Goal: Entertainment & Leisure: Consume media (video, audio)

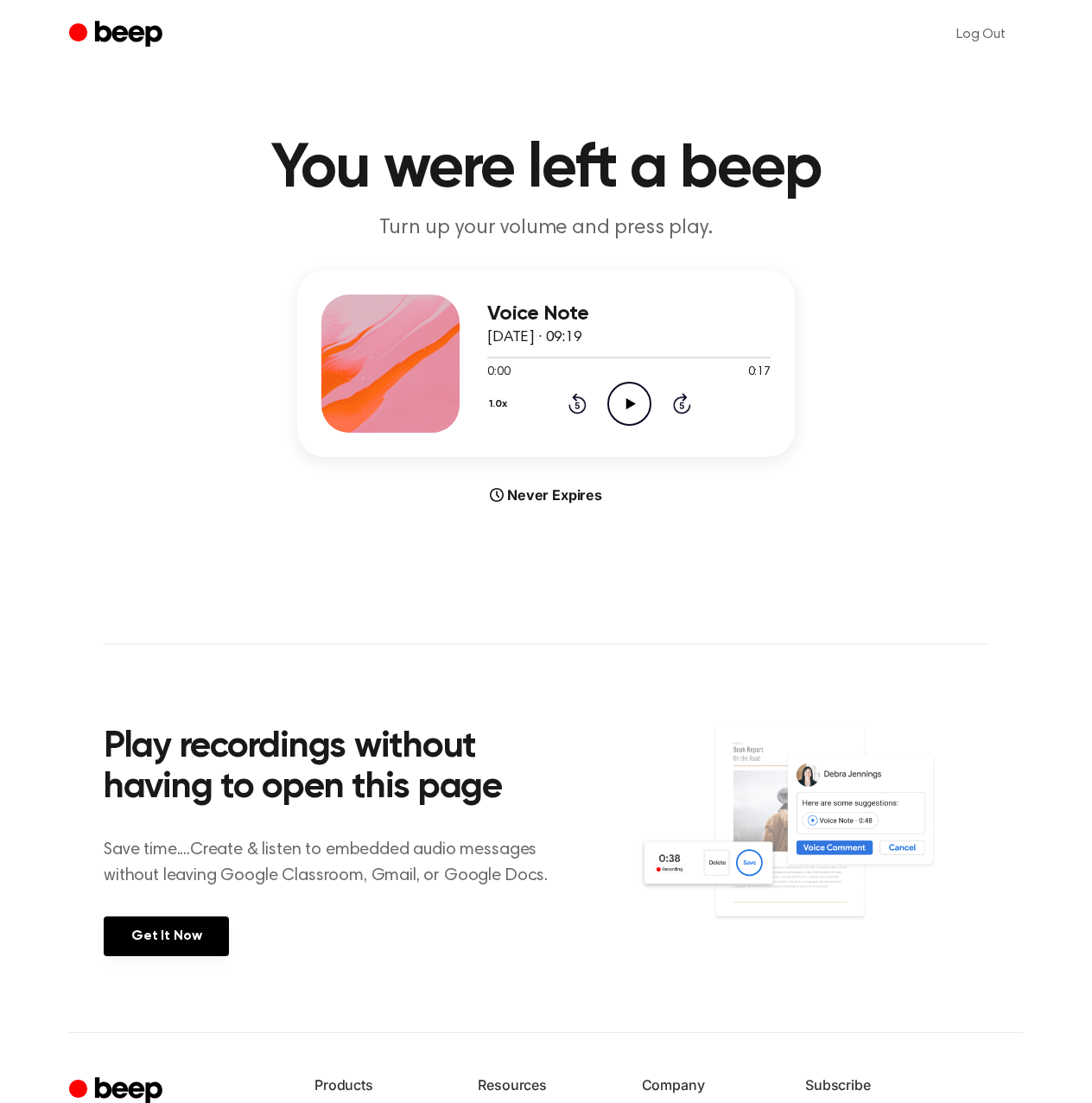
click at [623, 388] on icon "Play Audio" at bounding box center [629, 404] width 44 height 44
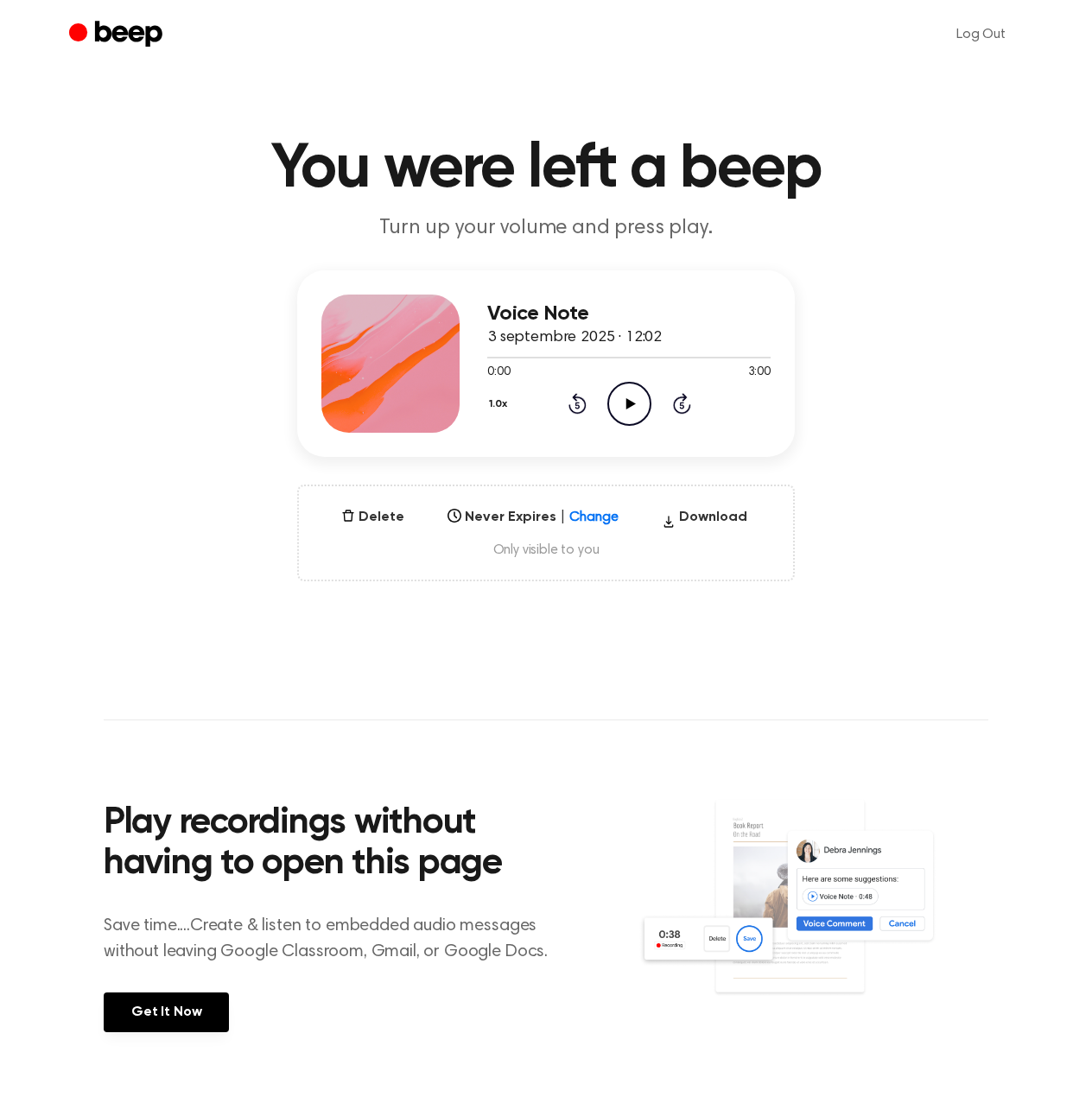
click at [636, 400] on icon "Play Audio" at bounding box center [629, 404] width 44 height 44
click at [620, 400] on icon "Pause Audio" at bounding box center [629, 404] width 44 height 44
click at [636, 395] on icon "Play Audio" at bounding box center [629, 404] width 44 height 44
click at [637, 411] on icon "Play Audio" at bounding box center [629, 404] width 44 height 44
drag, startPoint x: 498, startPoint y: 355, endPoint x: 564, endPoint y: 359, distance: 66.1
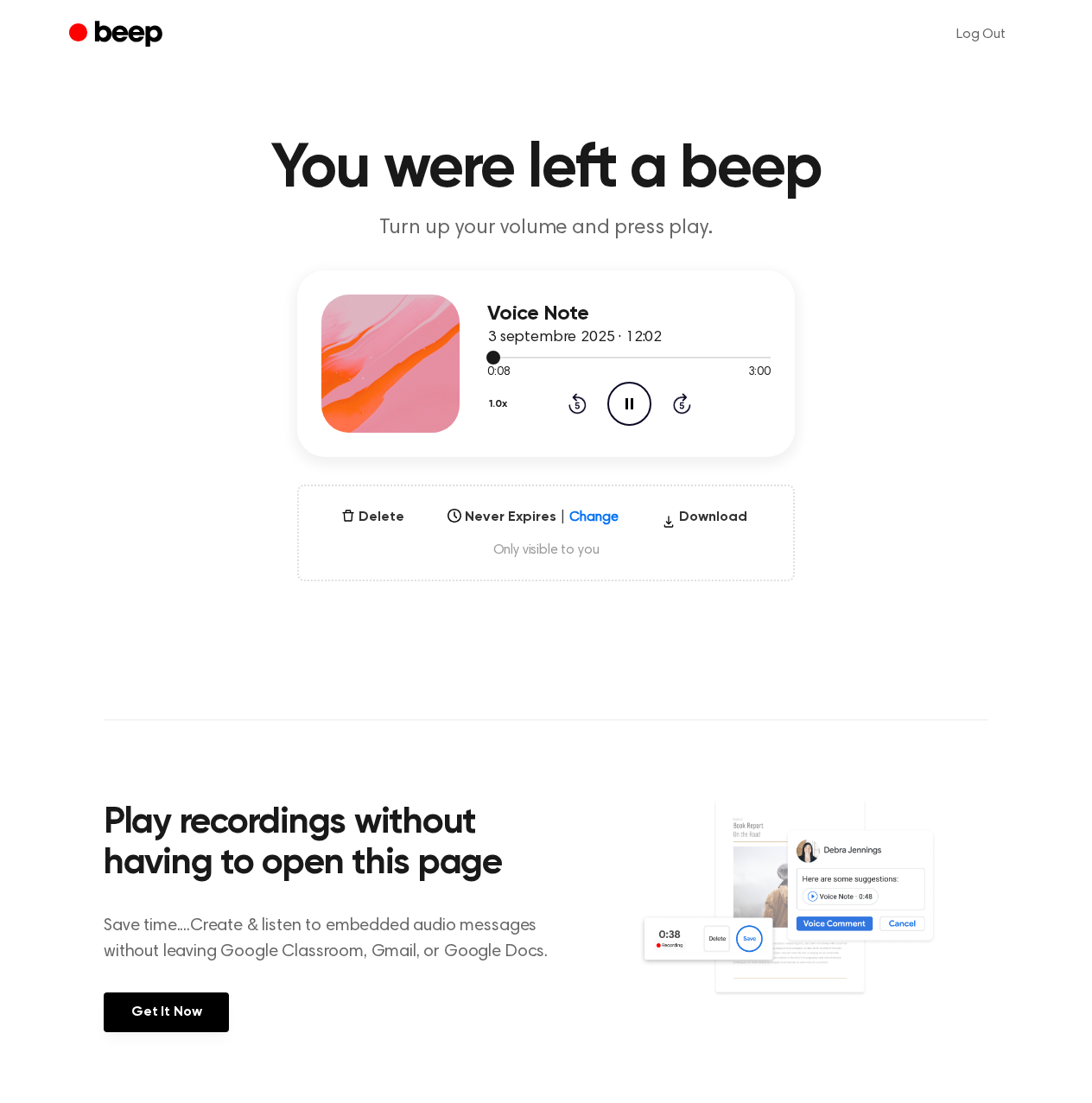
click at [565, 360] on div at bounding box center [629, 357] width 283 height 14
click at [630, 358] on div at bounding box center [629, 357] width 283 height 14
click at [690, 357] on div at bounding box center [629, 358] width 283 height 2
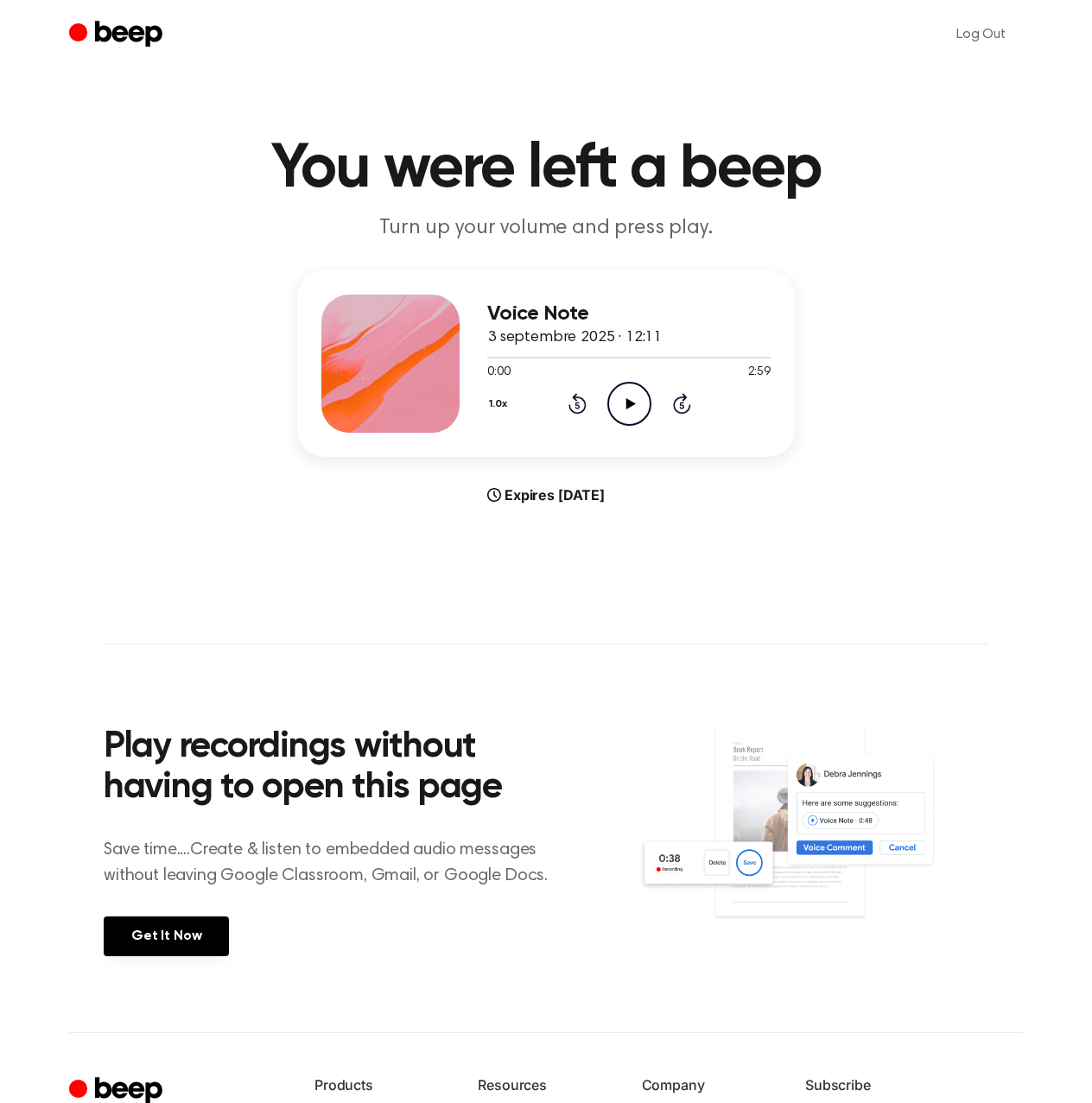
click at [644, 395] on icon "Play Audio" at bounding box center [629, 404] width 44 height 44
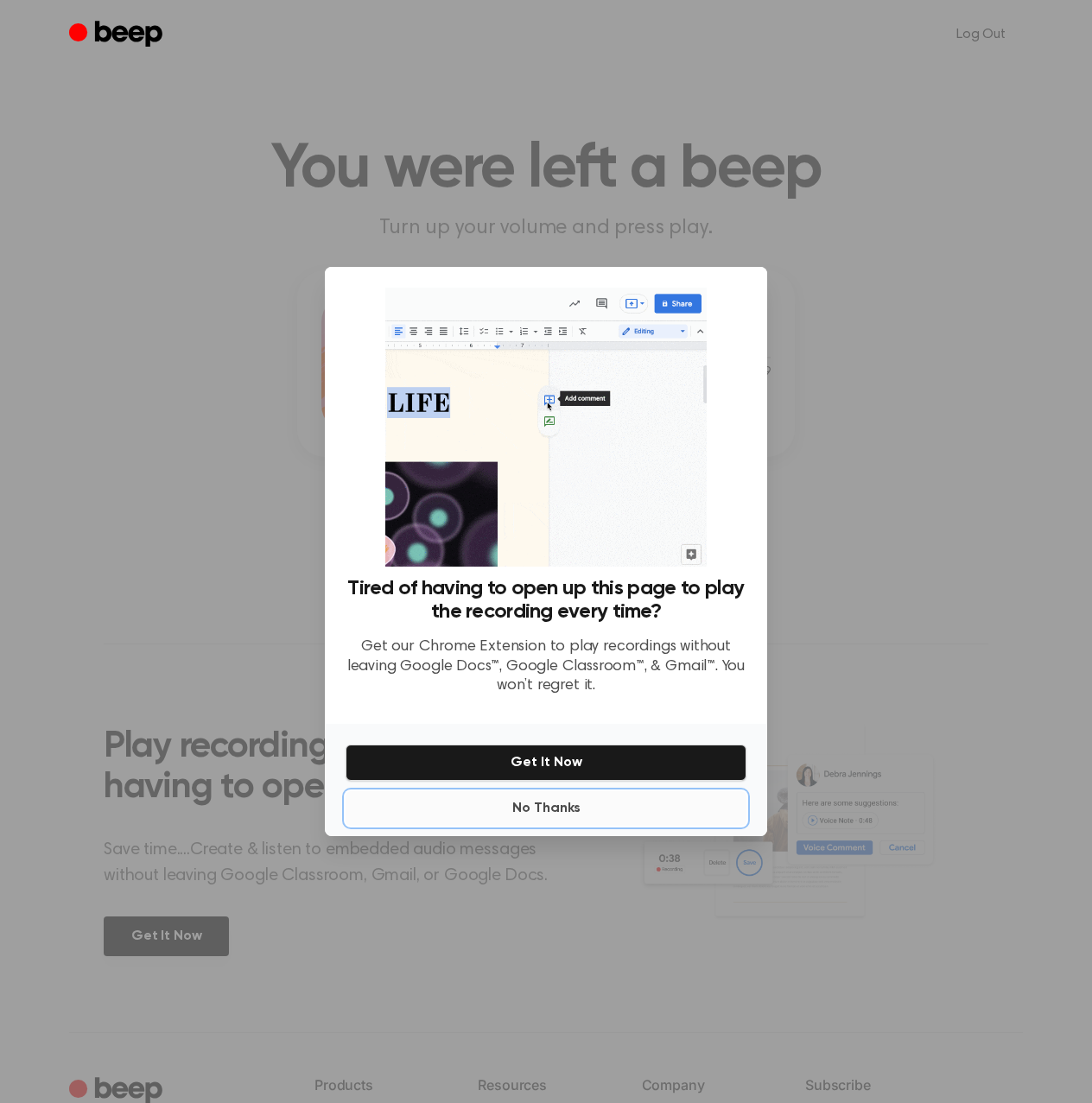
click at [622, 809] on button "No Thanks" at bounding box center [546, 808] width 401 height 34
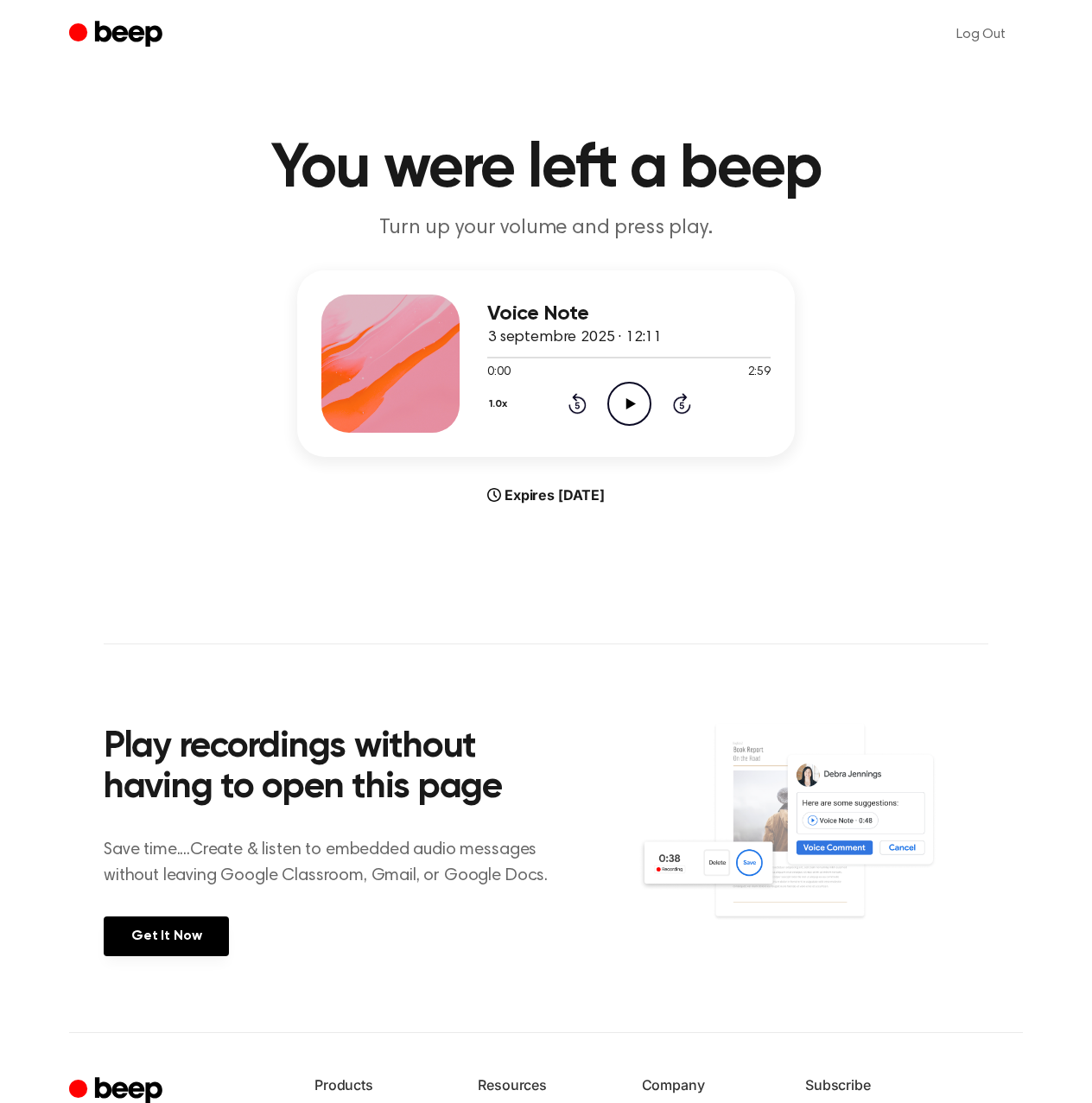
click at [630, 400] on icon "Play Audio" at bounding box center [629, 404] width 44 height 44
click at [630, 400] on icon at bounding box center [629, 404] width 8 height 11
